Goal: Task Accomplishment & Management: Complete application form

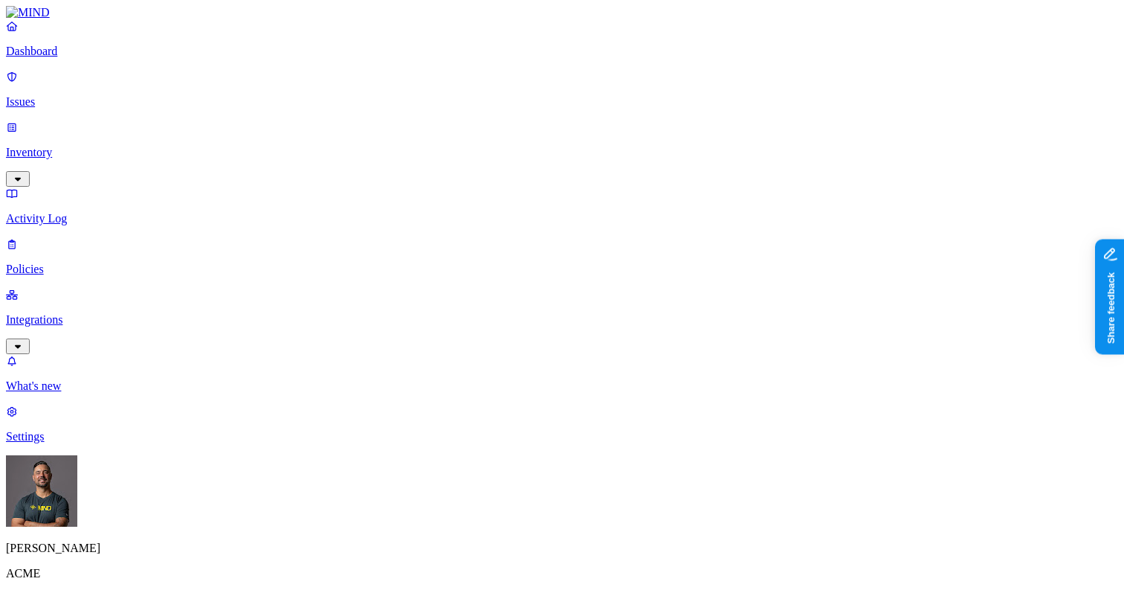
click at [75, 146] on p "Inventory" at bounding box center [562, 152] width 1112 height 13
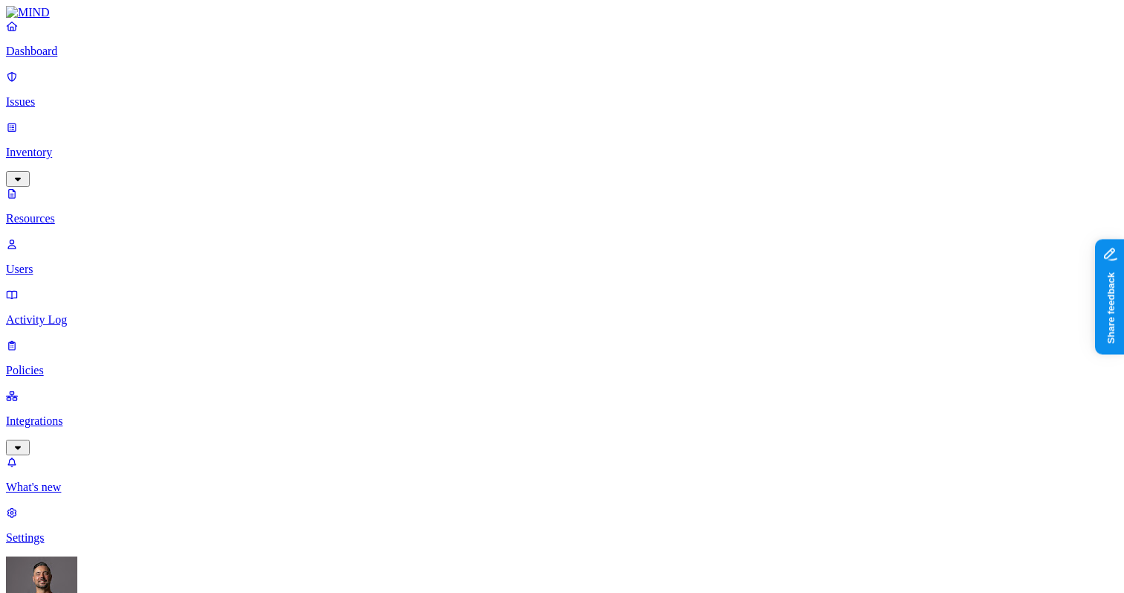
click at [89, 262] on p "Users" at bounding box center [562, 268] width 1112 height 13
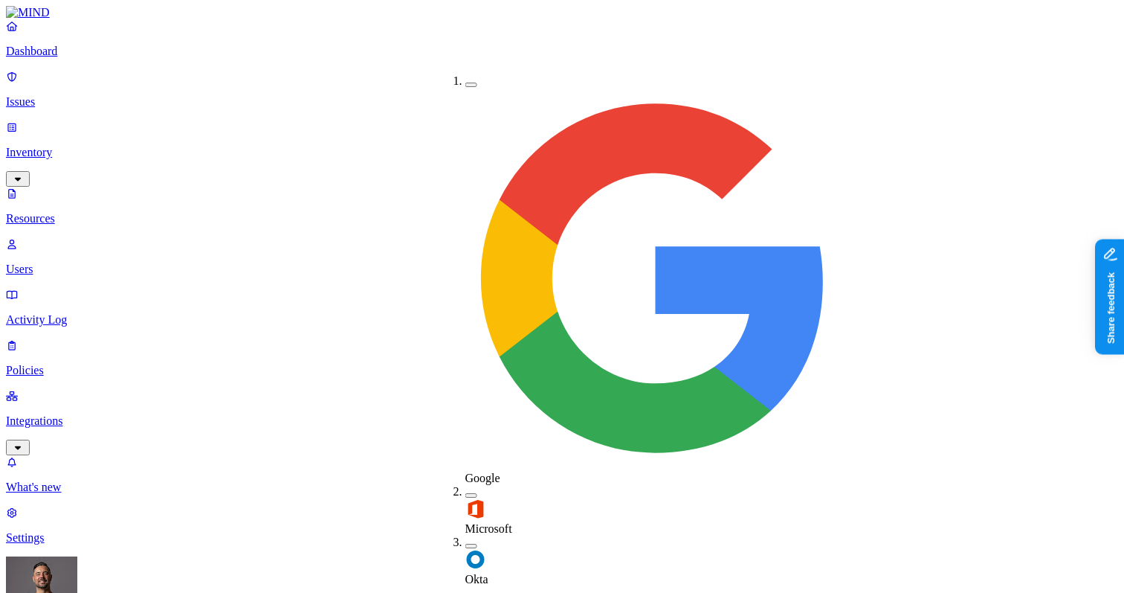
click at [465, 544] on button "button" at bounding box center [471, 546] width 12 height 4
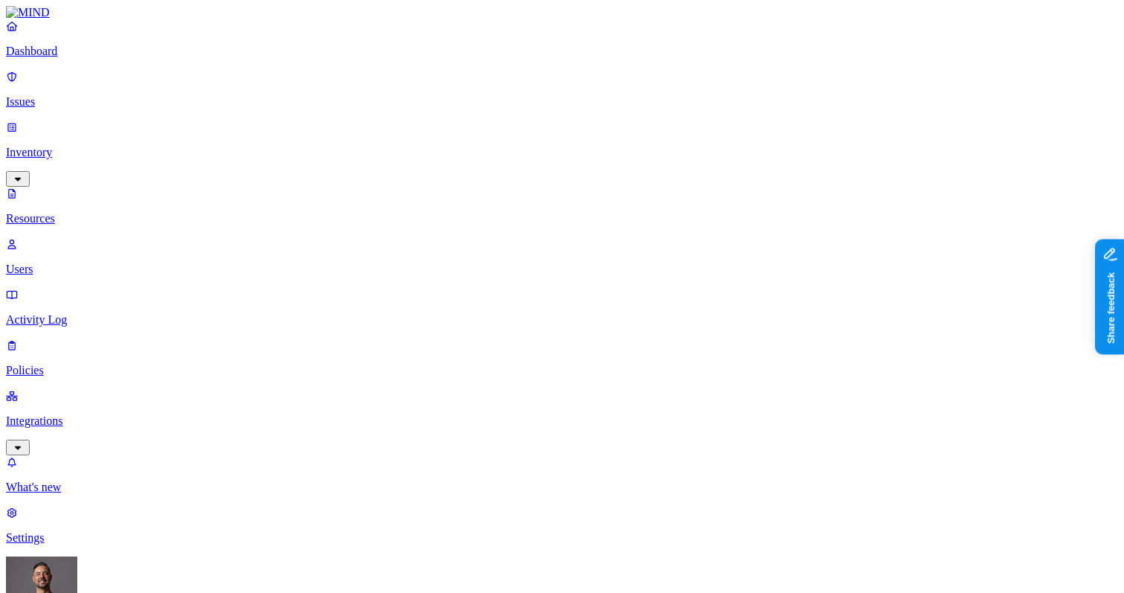
click at [88, 364] on p "Policies" at bounding box center [562, 370] width 1112 height 13
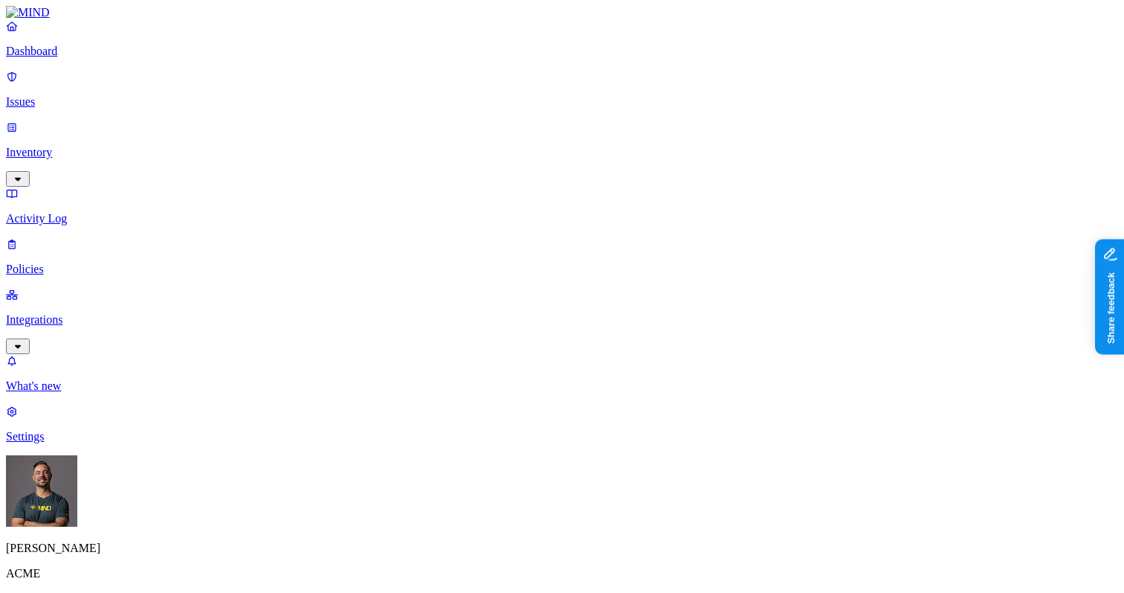
click at [506, 436] on label "Departments" at bounding box center [502, 429] width 61 height 13
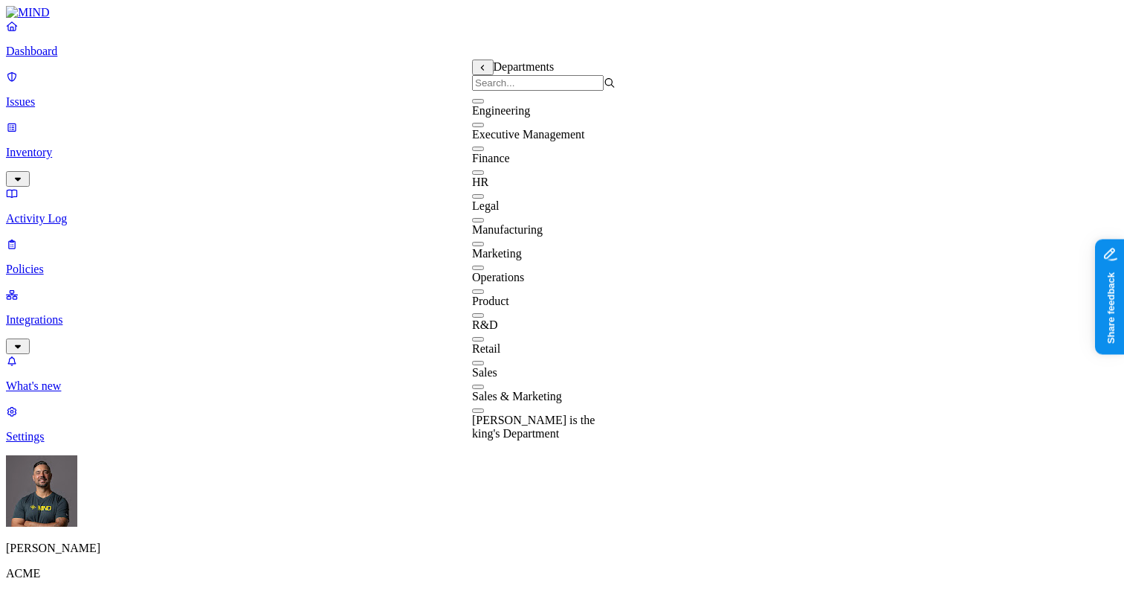
scroll to position [119, 0]
click at [484, 384] on button "button" at bounding box center [478, 386] width 12 height 4
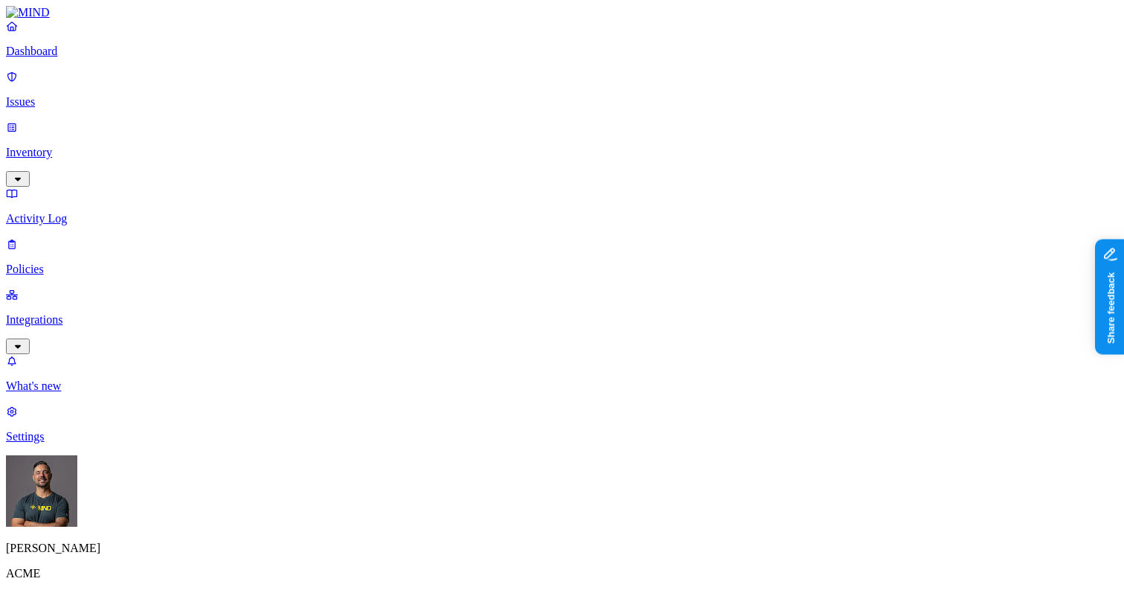
click at [631, 361] on label "Groups" at bounding box center [630, 355] width 35 height 13
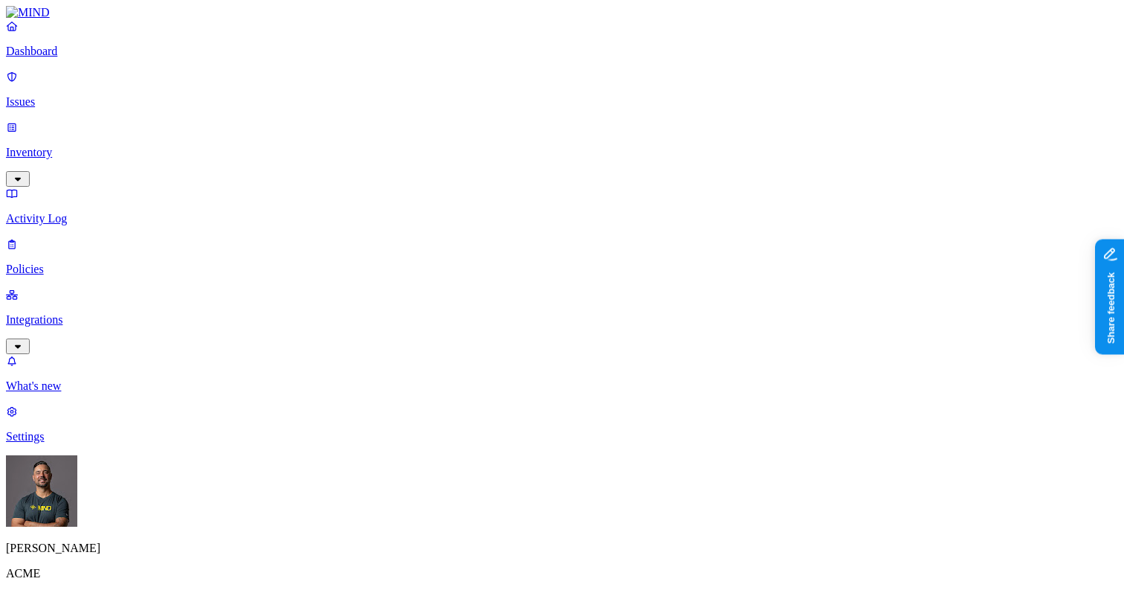
click at [638, 360] on label "Groups" at bounding box center [630, 355] width 35 height 13
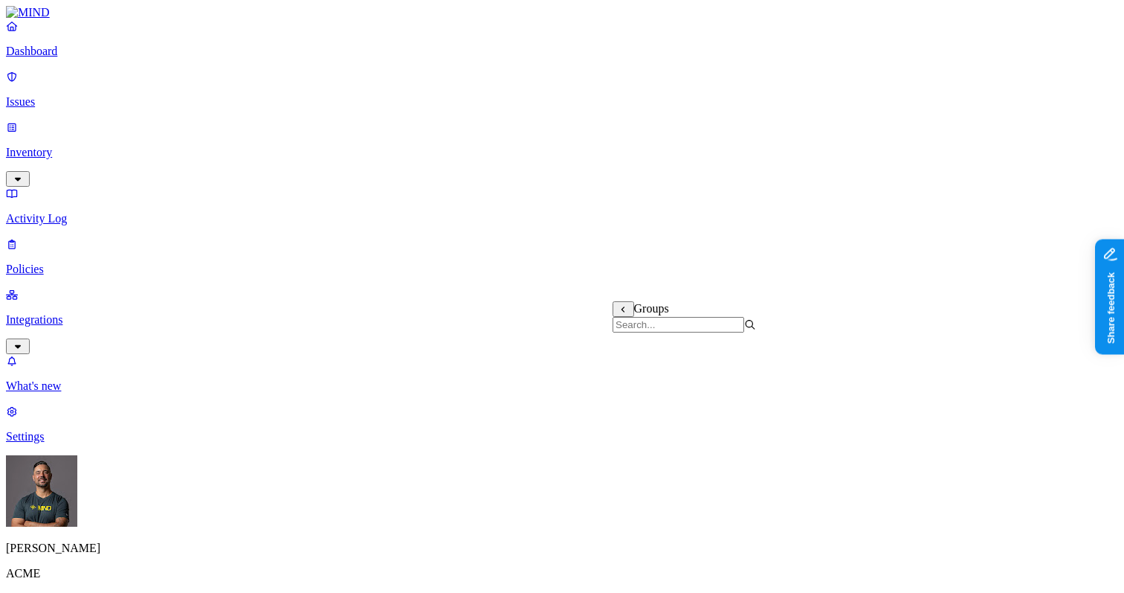
click at [477, 257] on label "File type" at bounding box center [467, 250] width 21 height 26
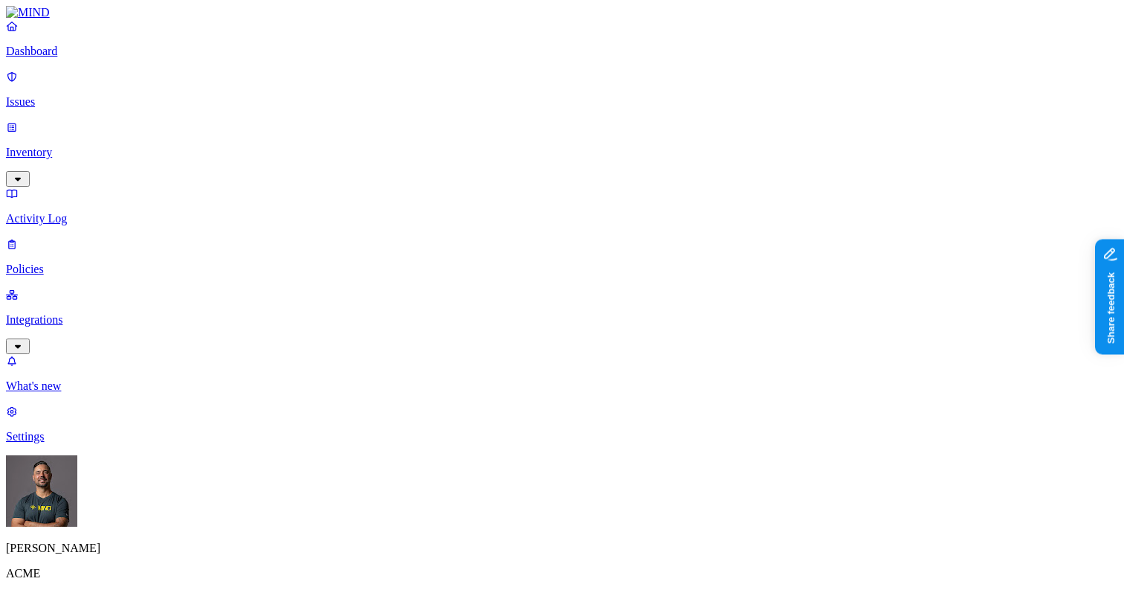
click at [479, 233] on label "Data type" at bounding box center [468, 226] width 22 height 26
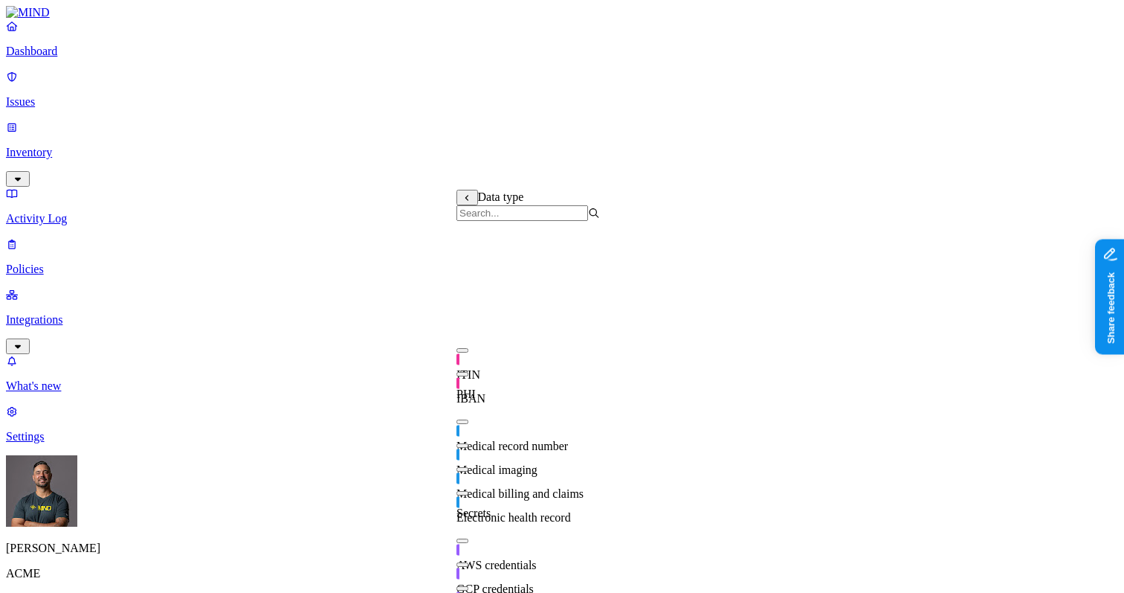
scroll to position [195, 0]
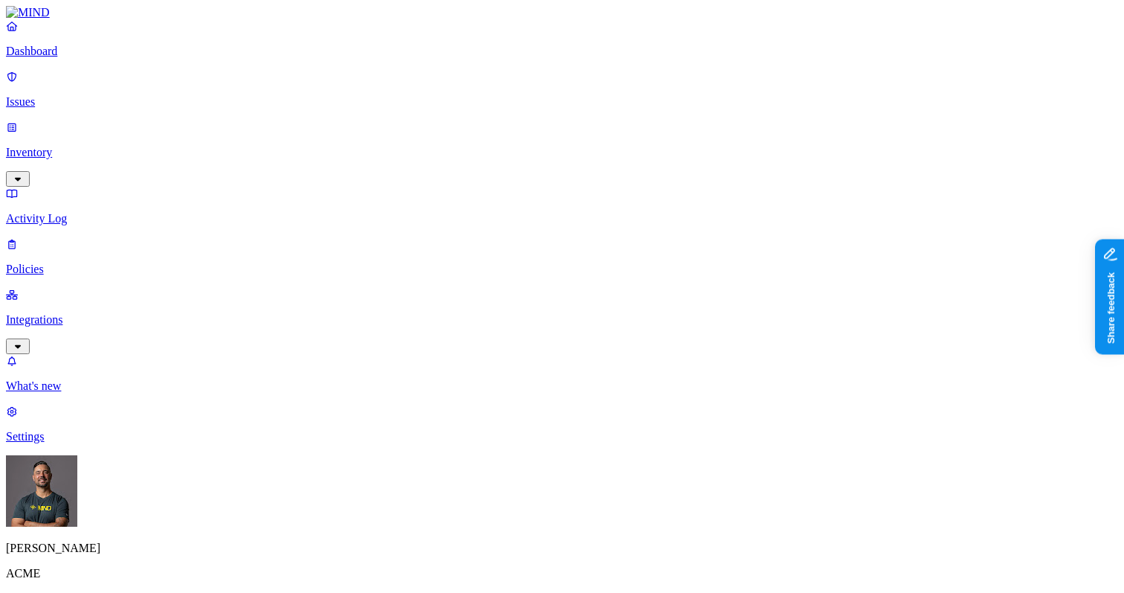
click at [487, 202] on label "Classification" at bounding box center [489, 196] width 65 height 13
click at [468, 305] on button "button" at bounding box center [463, 302] width 12 height 4
click at [468, 329] on button "button" at bounding box center [463, 326] width 12 height 4
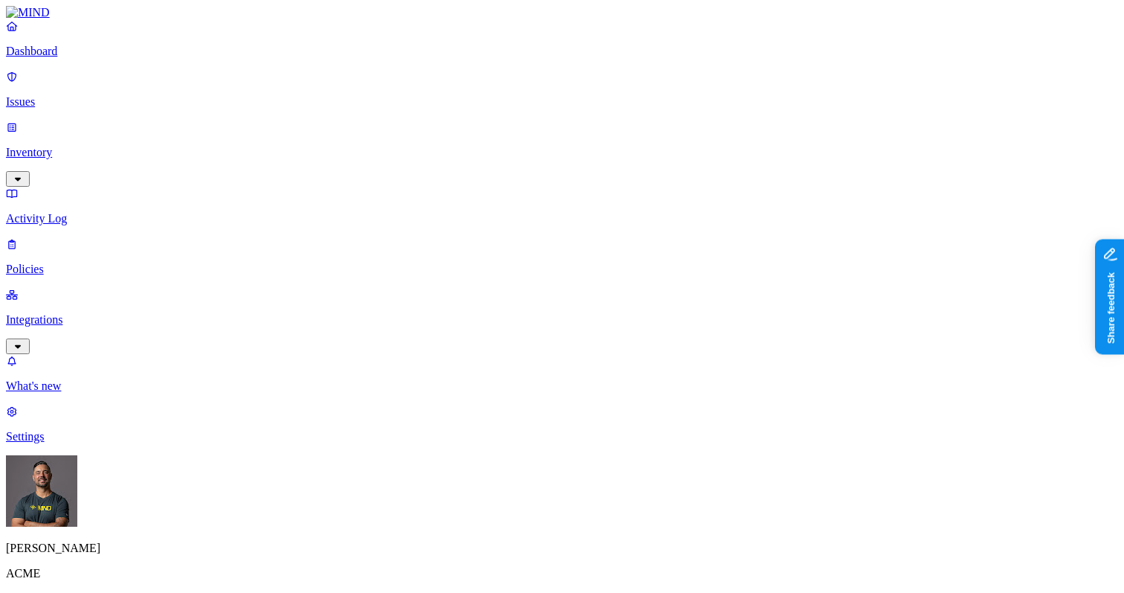
click at [628, 226] on label "AND" at bounding box center [624, 219] width 26 height 13
click at [629, 242] on label "Data type" at bounding box center [634, 235] width 46 height 13
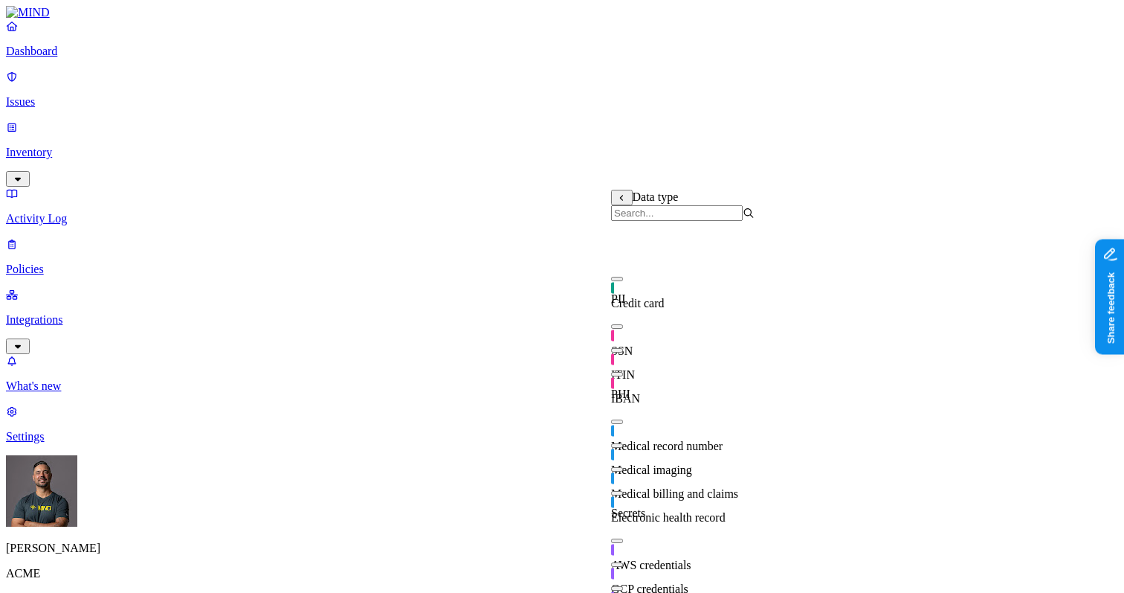
scroll to position [185, 0]
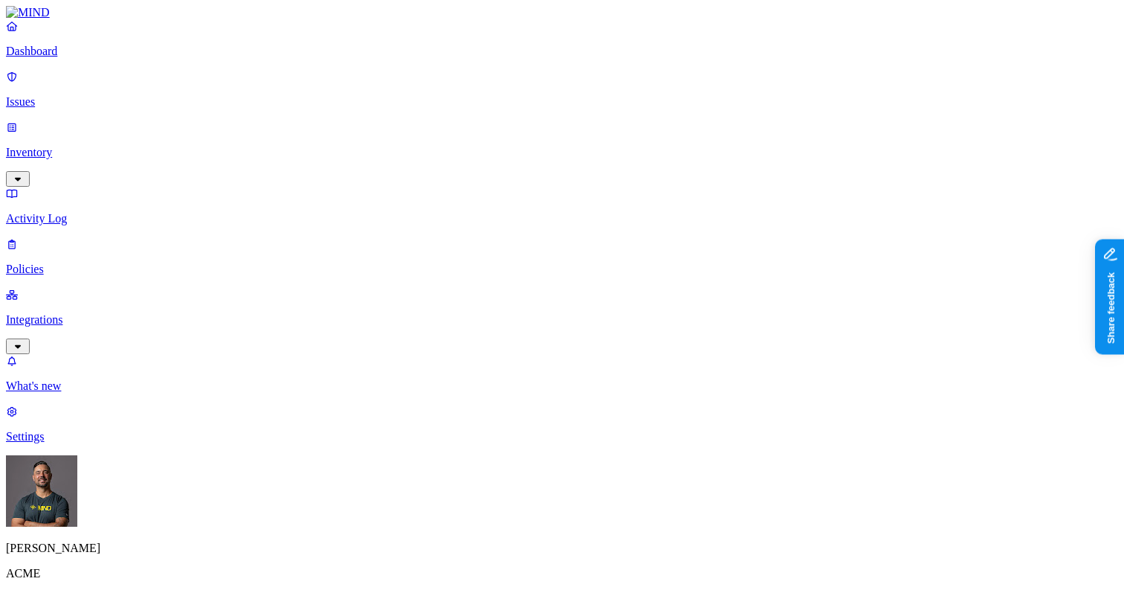
click at [479, 228] on label "Data type" at bounding box center [468, 226] width 22 height 26
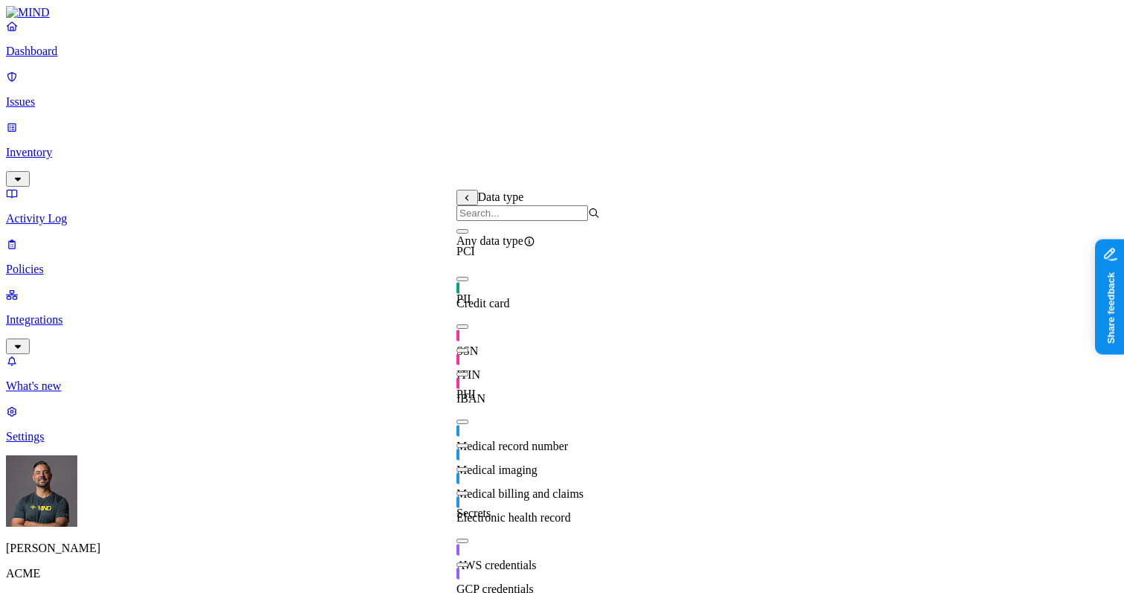
click at [465, 202] on icon at bounding box center [467, 197] width 10 height 7
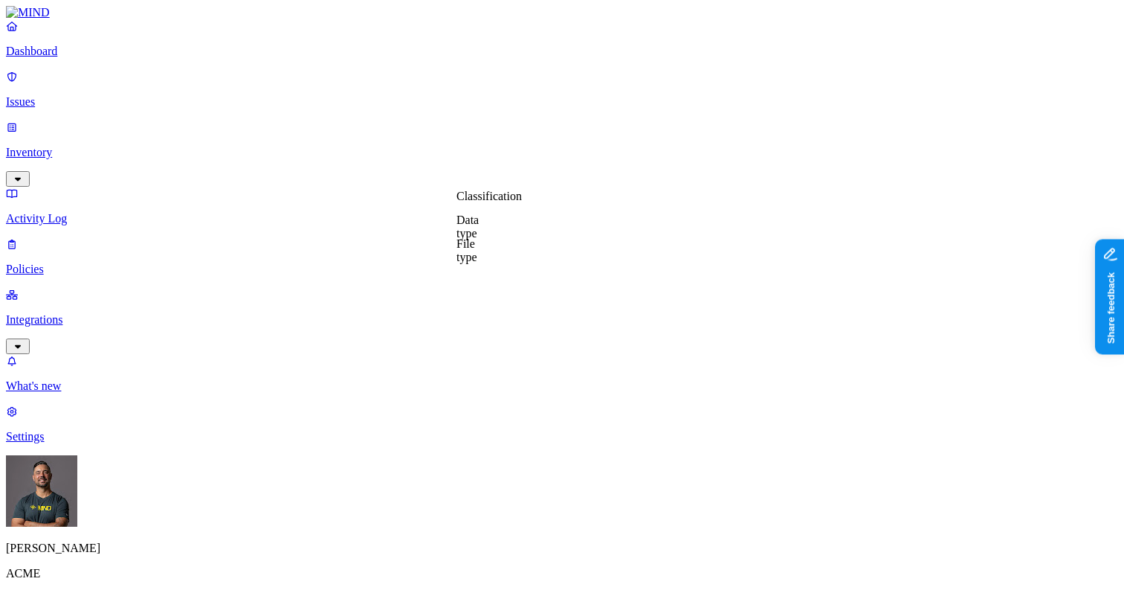
click at [482, 202] on label "Classification" at bounding box center [489, 196] width 65 height 13
click at [477, 314] on div "PHI" at bounding box center [529, 313] width 144 height 42
click at [573, 226] on label "AND" at bounding box center [569, 219] width 26 height 13
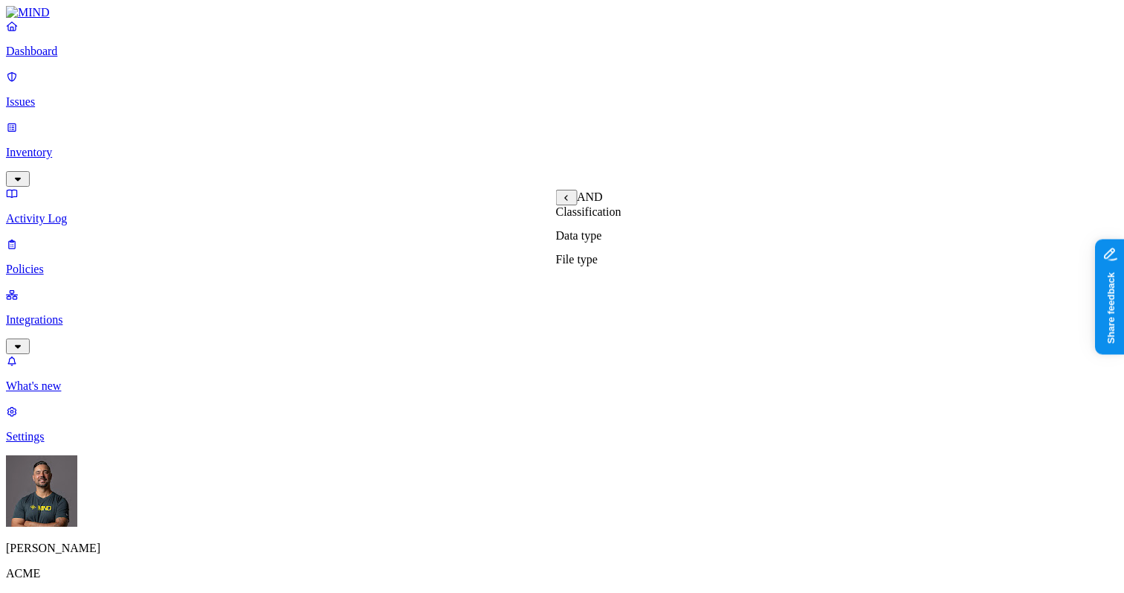
click at [584, 242] on label "Data type" at bounding box center [579, 235] width 46 height 13
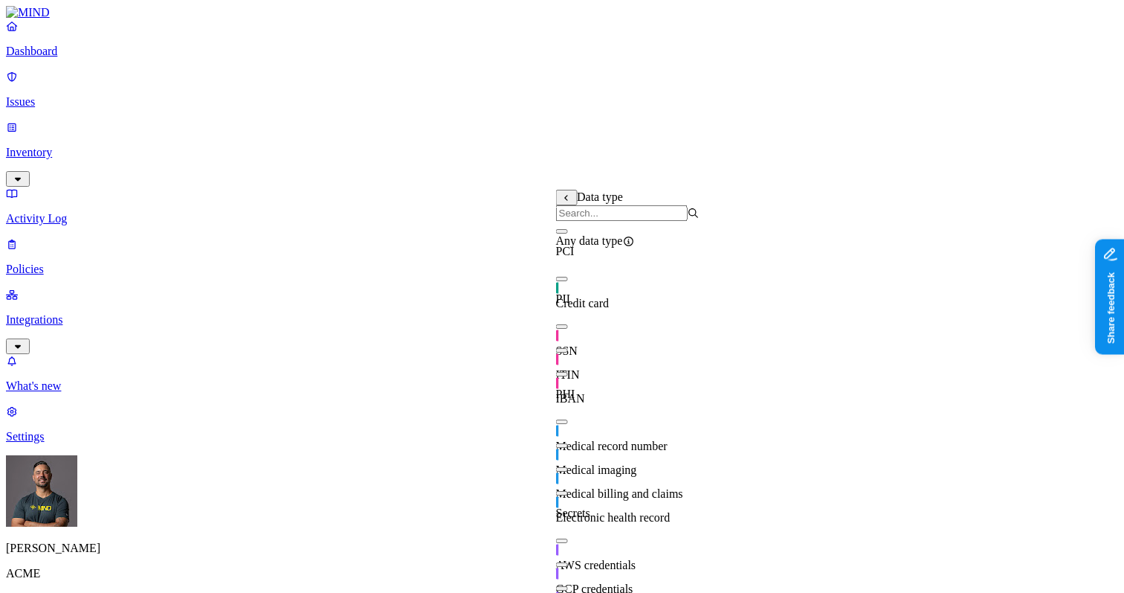
scroll to position [142, 0]
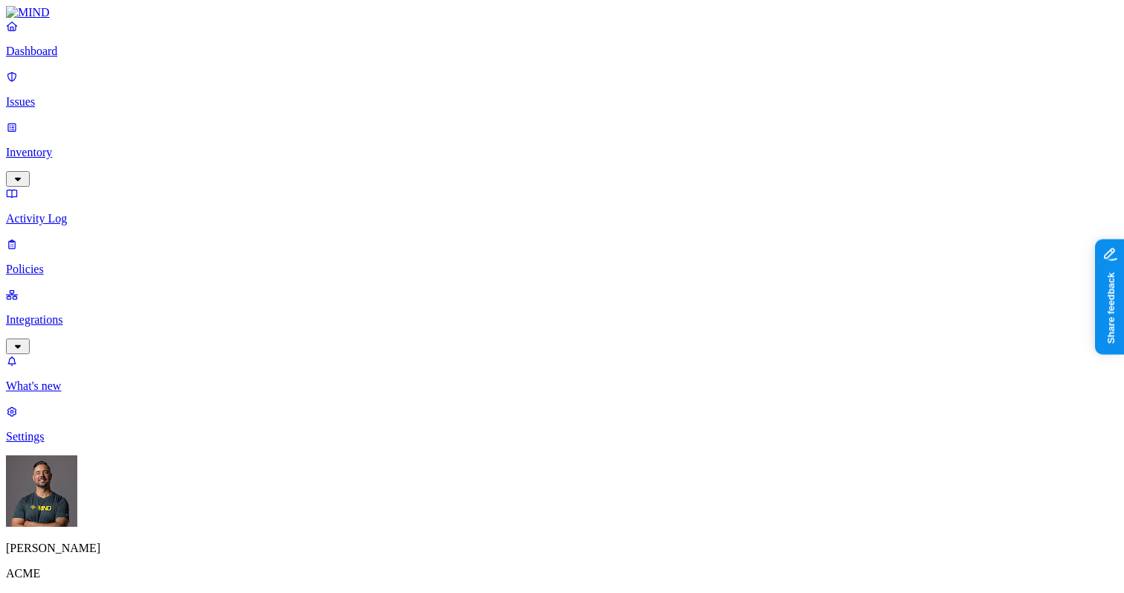
click at [570, 202] on label "OR" at bounding box center [564, 196] width 16 height 13
click at [578, 254] on label "Data type" at bounding box center [567, 242] width 22 height 26
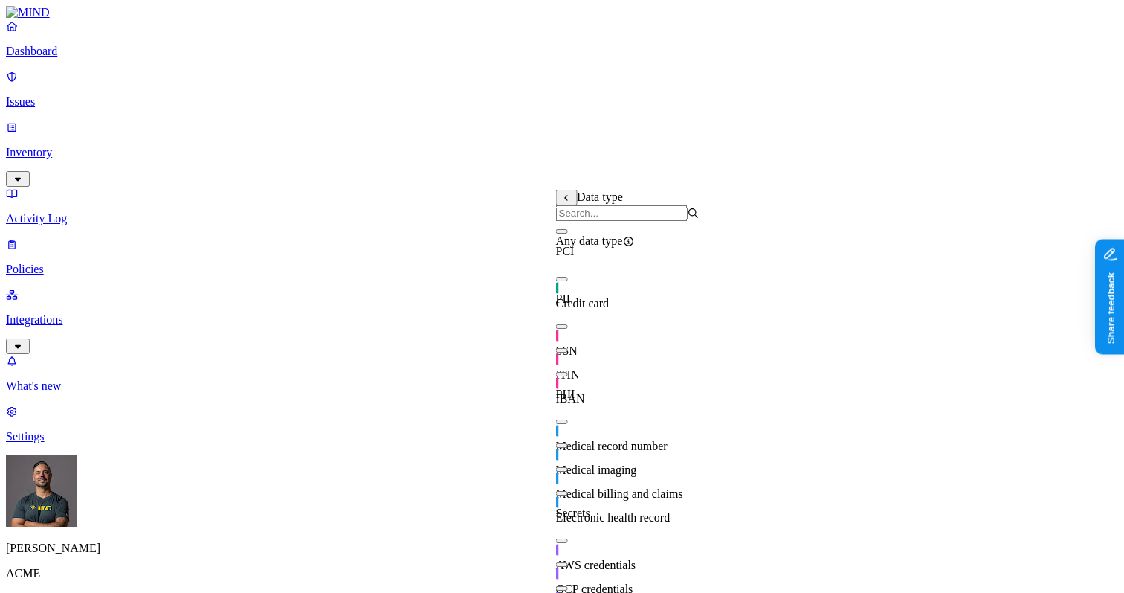
scroll to position [116, 0]
click at [572, 483] on div "Electronic health record" at bounding box center [628, 504] width 144 height 42
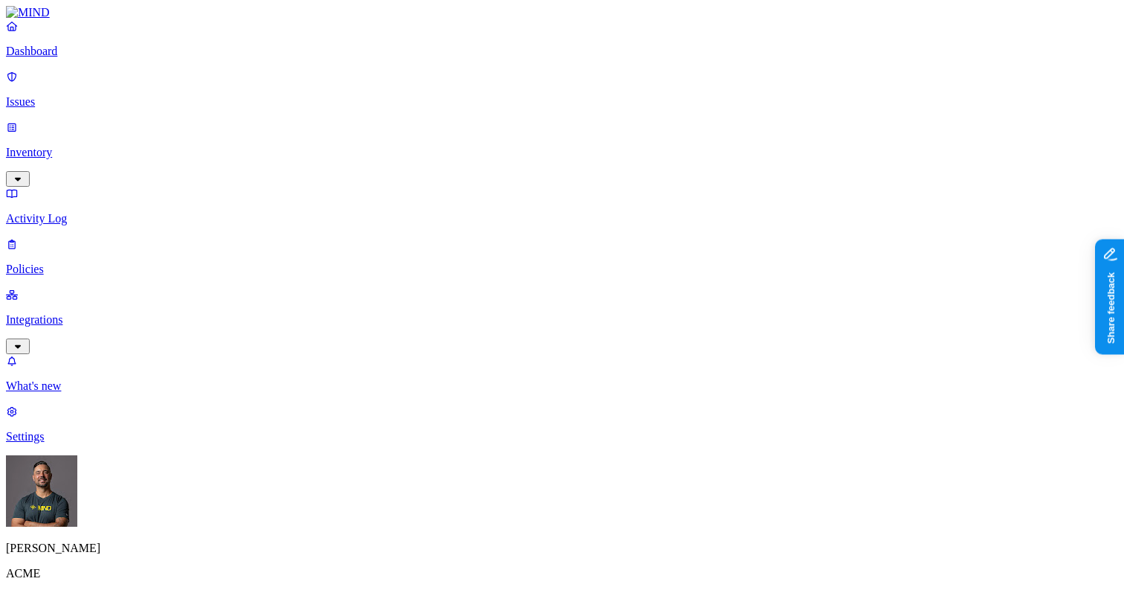
click at [526, 270] on label "Web Category" at bounding box center [505, 265] width 44 height 26
click at [521, 331] on label "Web Category" at bounding box center [505, 328] width 44 height 26
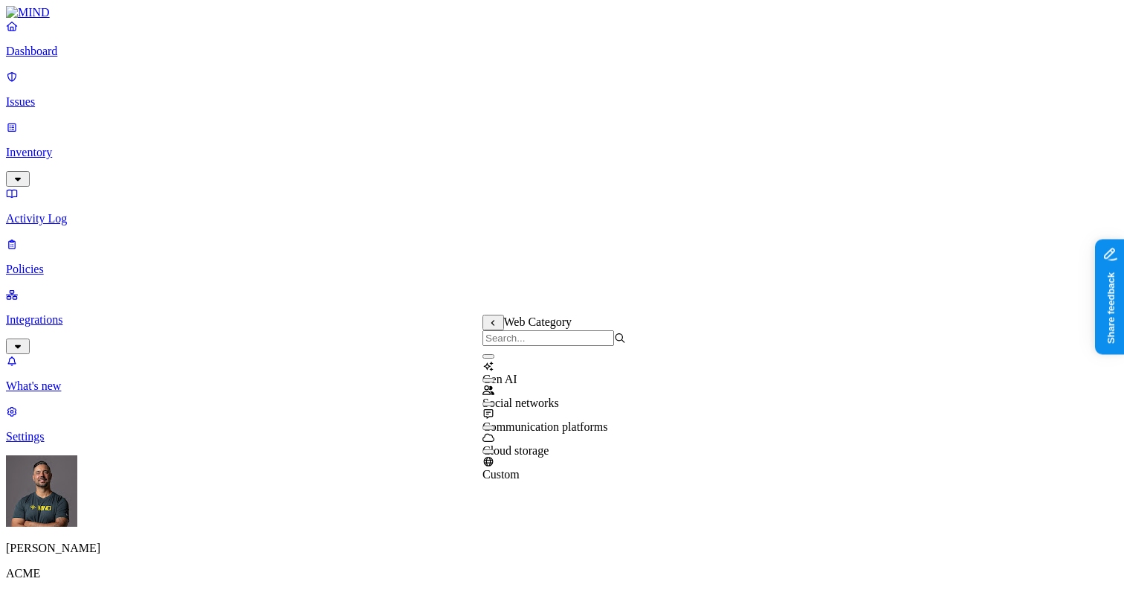
click at [494, 358] on button "button" at bounding box center [489, 356] width 12 height 4
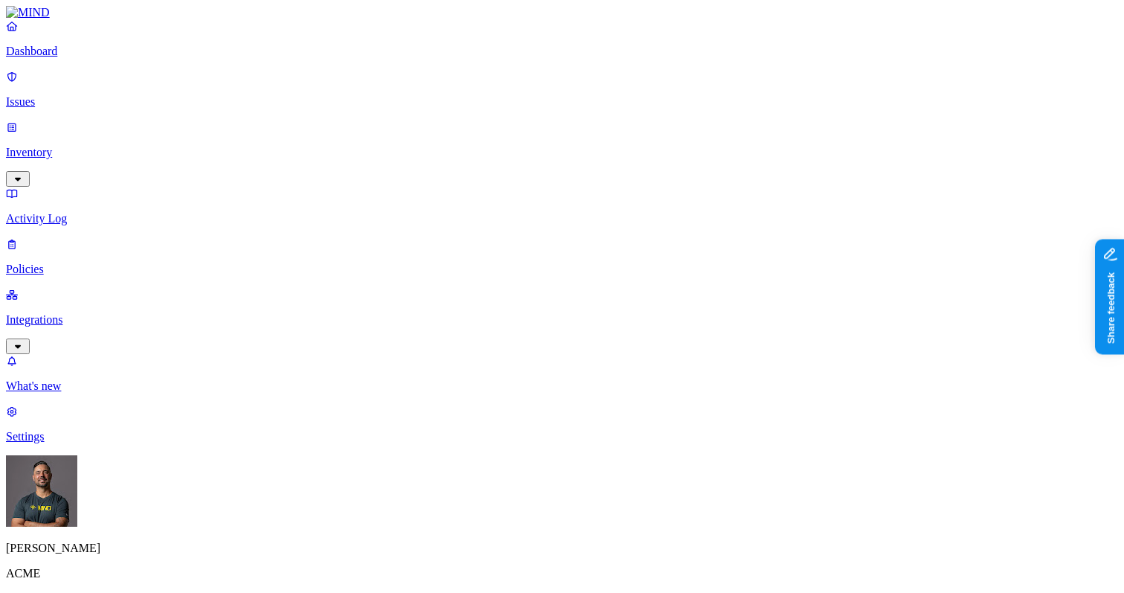
click at [507, 437] on label "Groups" at bounding box center [489, 431] width 35 height 13
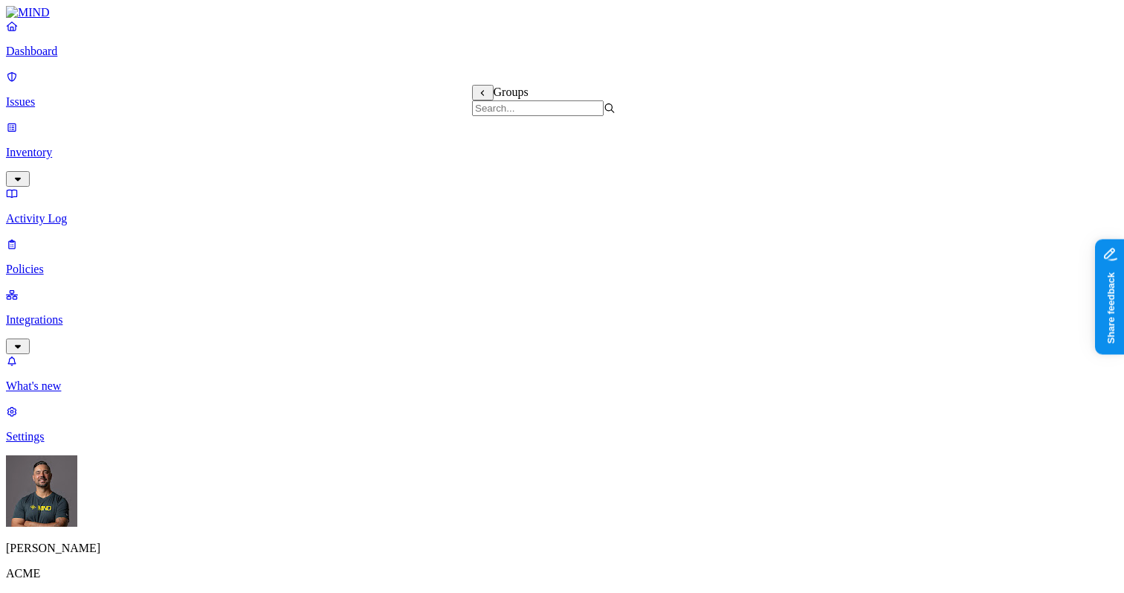
scroll to position [618, 0]
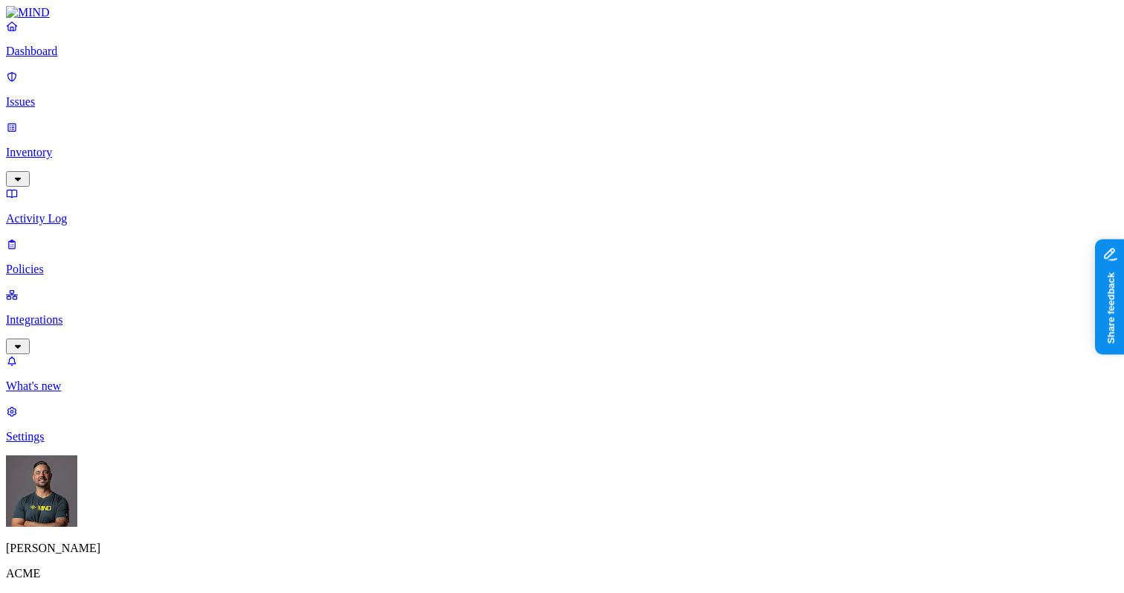
scroll to position [891, 0]
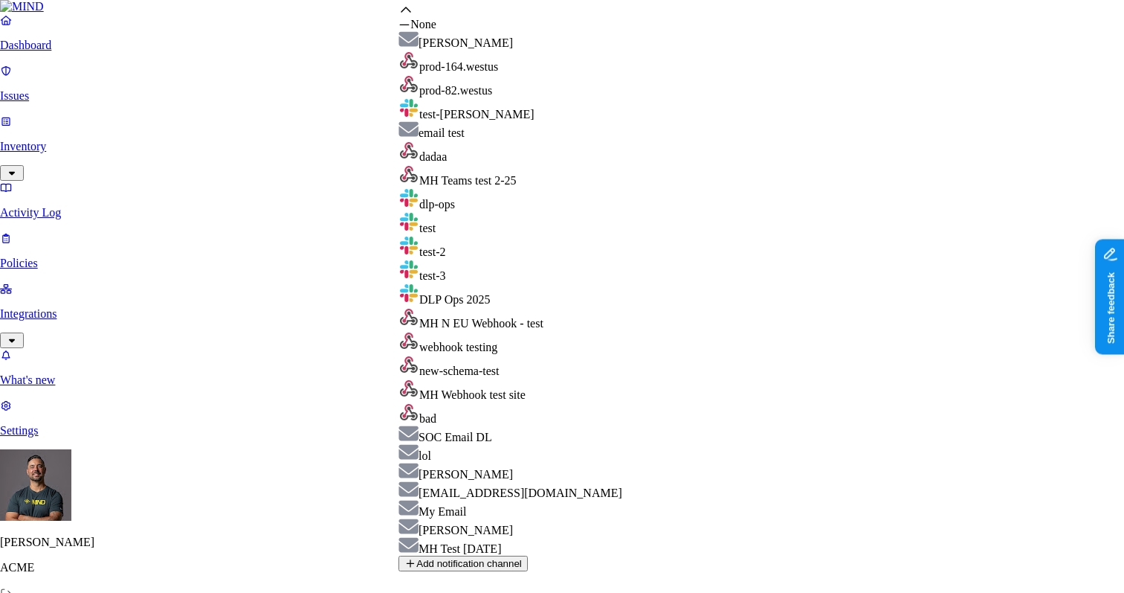
scroll to position [0, 0]
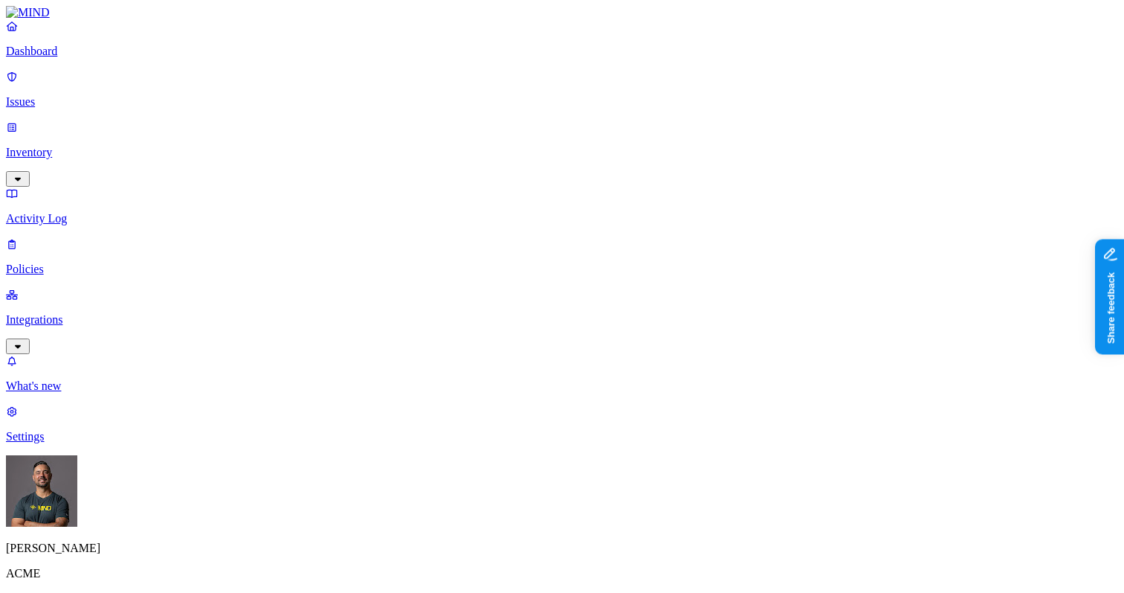
scroll to position [596, 0]
